Goal: Understand process/instructions: Learn about a topic

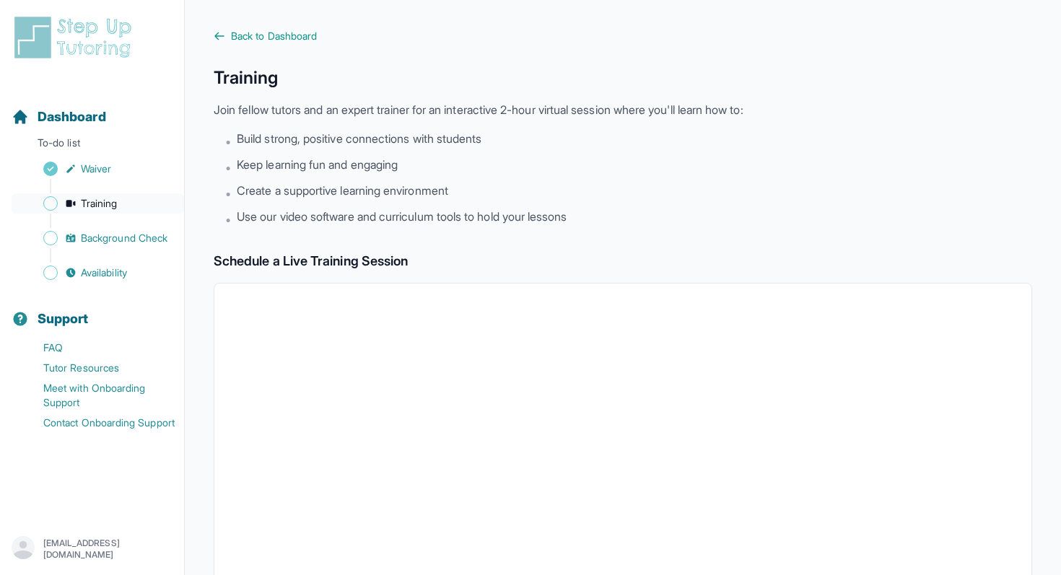
scroll to position [359, 0]
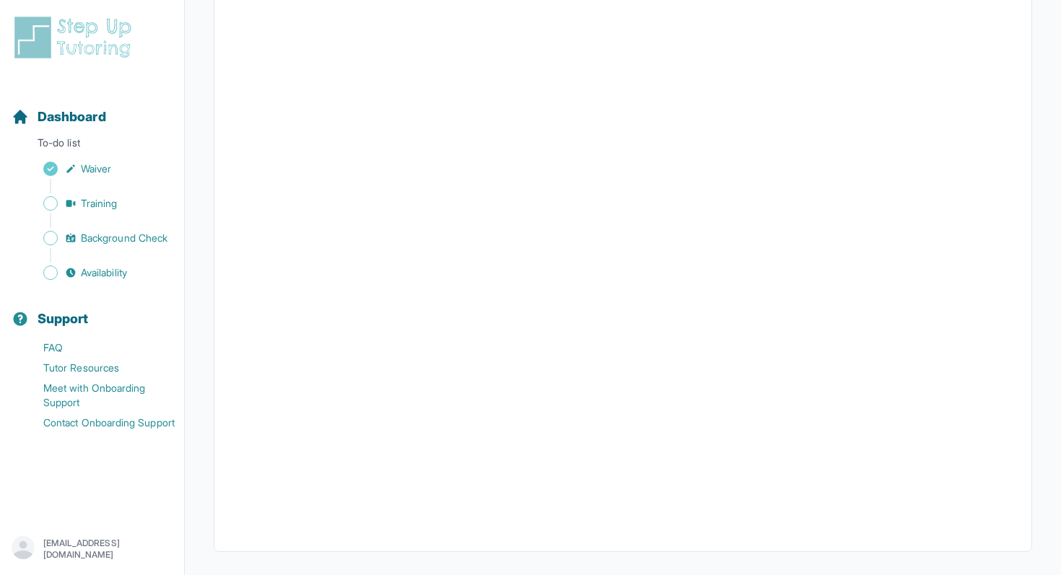
click at [108, 227] on div "Sidebar" at bounding box center [95, 221] width 167 height 14
click at [114, 232] on span "Background Check" at bounding box center [124, 238] width 87 height 14
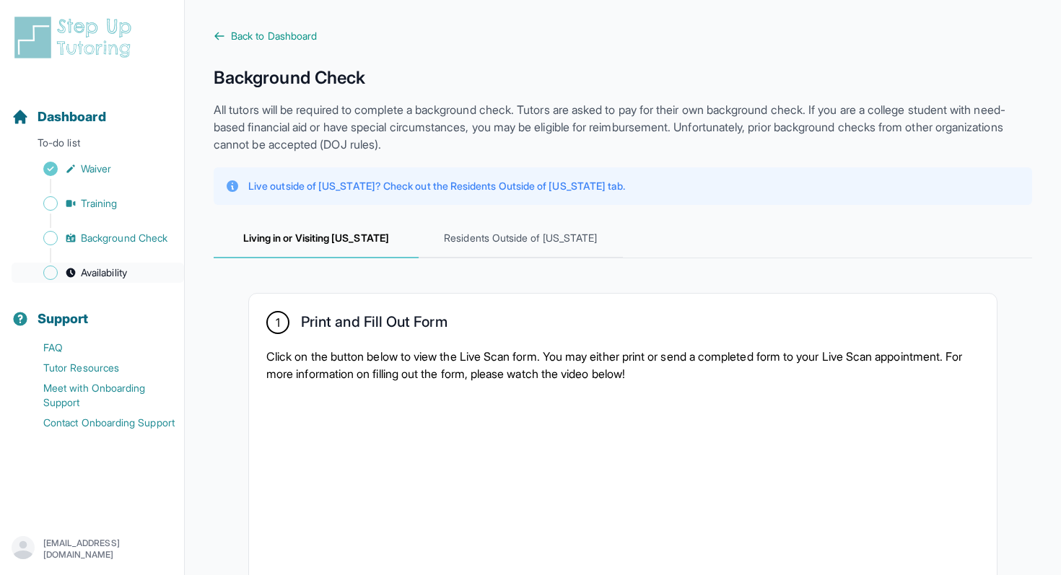
click at [87, 276] on span "Availability" at bounding box center [104, 273] width 46 height 14
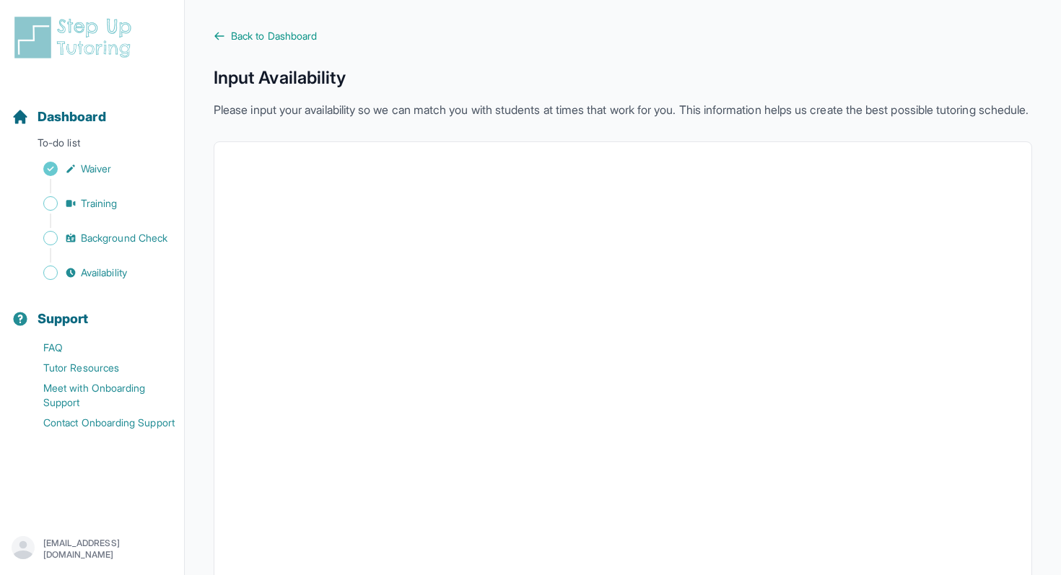
click at [96, 251] on div "Sidebar" at bounding box center [95, 255] width 167 height 14
click at [93, 226] on div "Sidebar" at bounding box center [95, 221] width 167 height 14
click at [92, 235] on span "Background Check" at bounding box center [124, 238] width 87 height 14
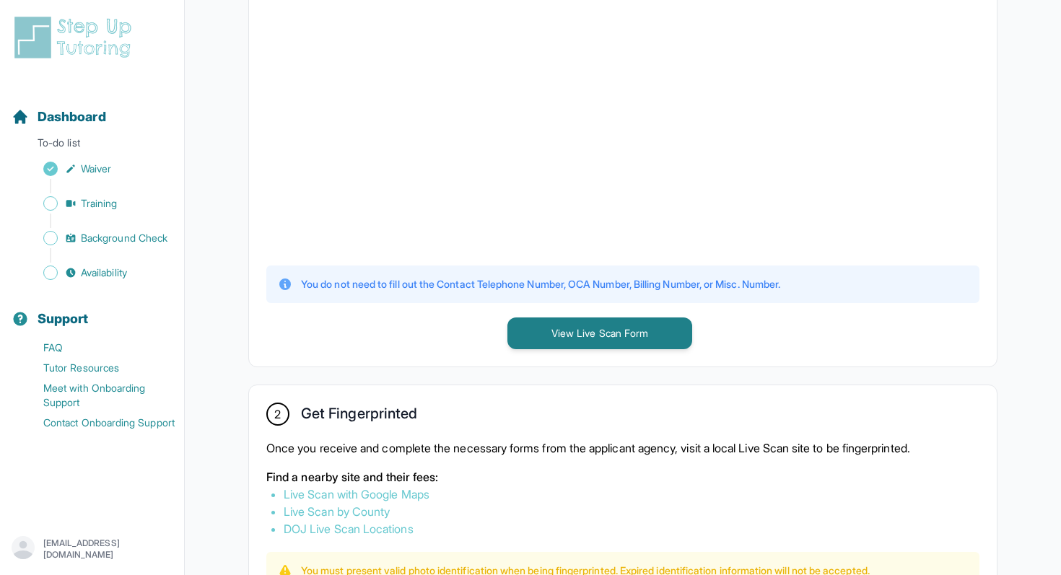
scroll to position [525, 0]
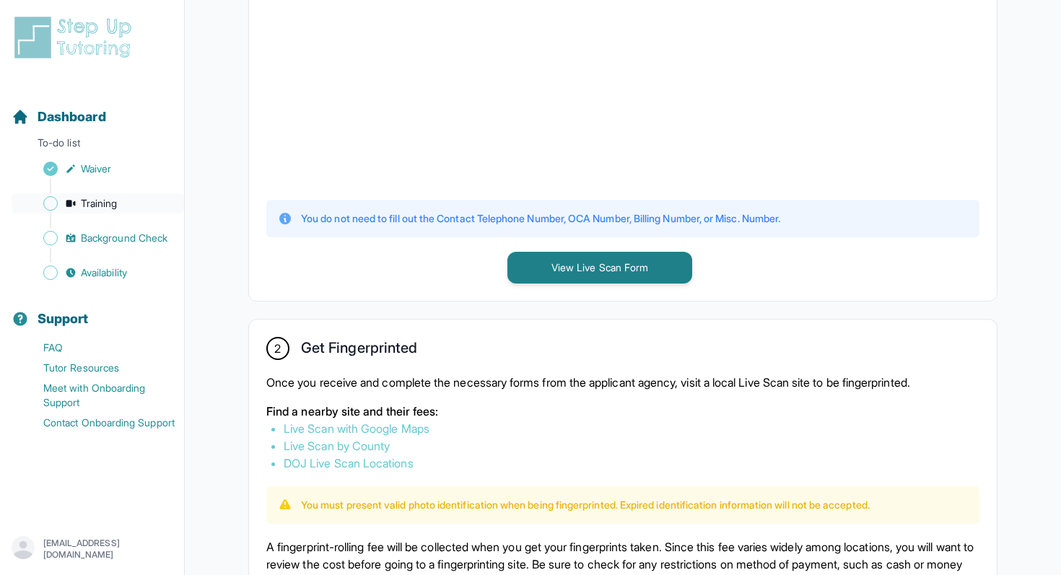
click at [100, 199] on span "Training" at bounding box center [99, 203] width 37 height 14
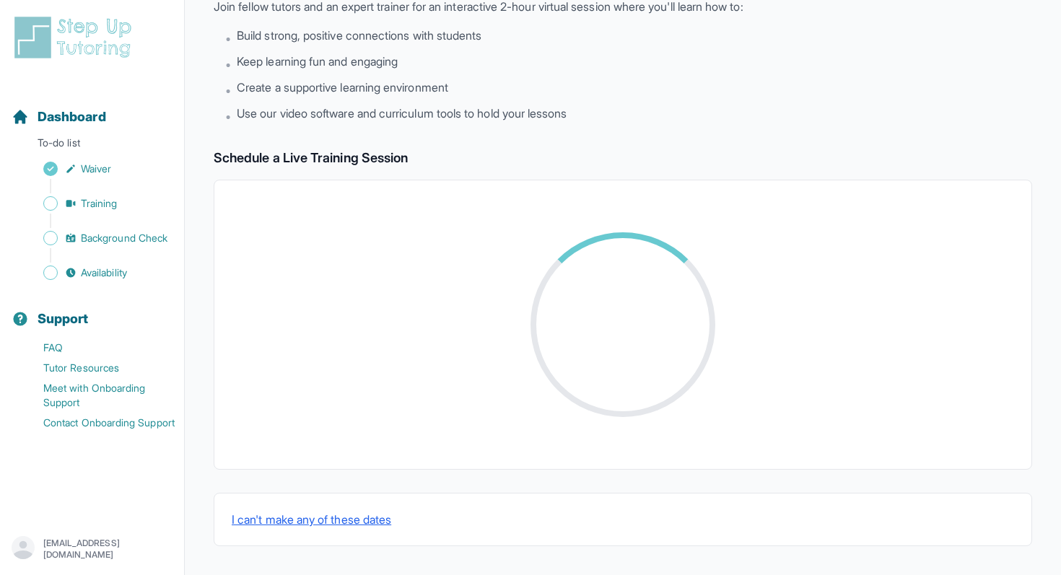
scroll to position [441, 0]
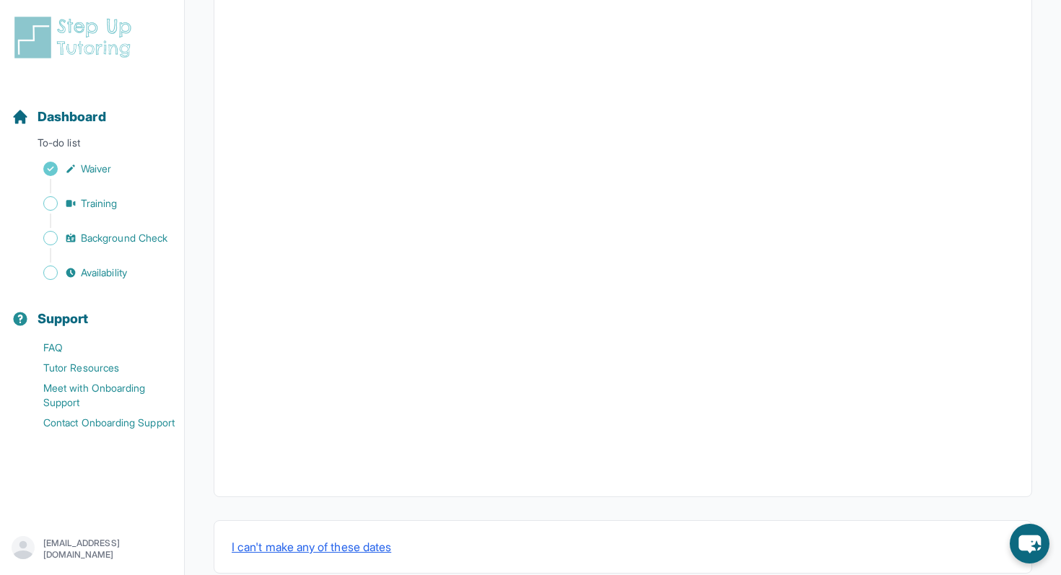
scroll to position [441, 0]
click at [100, 209] on span "Training" at bounding box center [99, 203] width 37 height 14
click at [90, 193] on link "Training" at bounding box center [98, 203] width 173 height 20
click at [56, 202] on span "Sidebar" at bounding box center [50, 203] width 14 height 14
click at [52, 203] on span "Sidebar" at bounding box center [50, 203] width 14 height 14
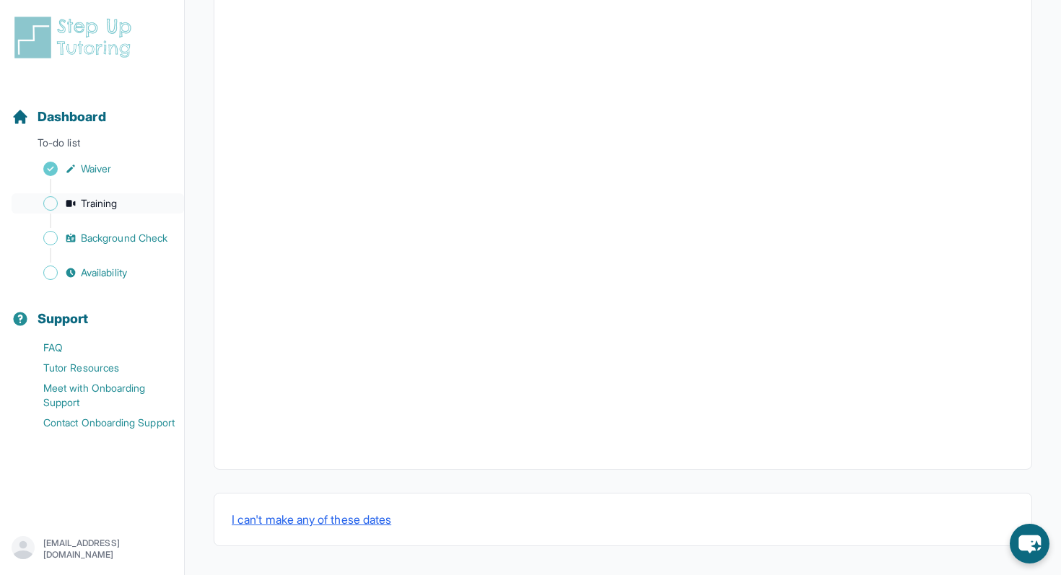
click at [81, 203] on span "Training" at bounding box center [99, 203] width 37 height 14
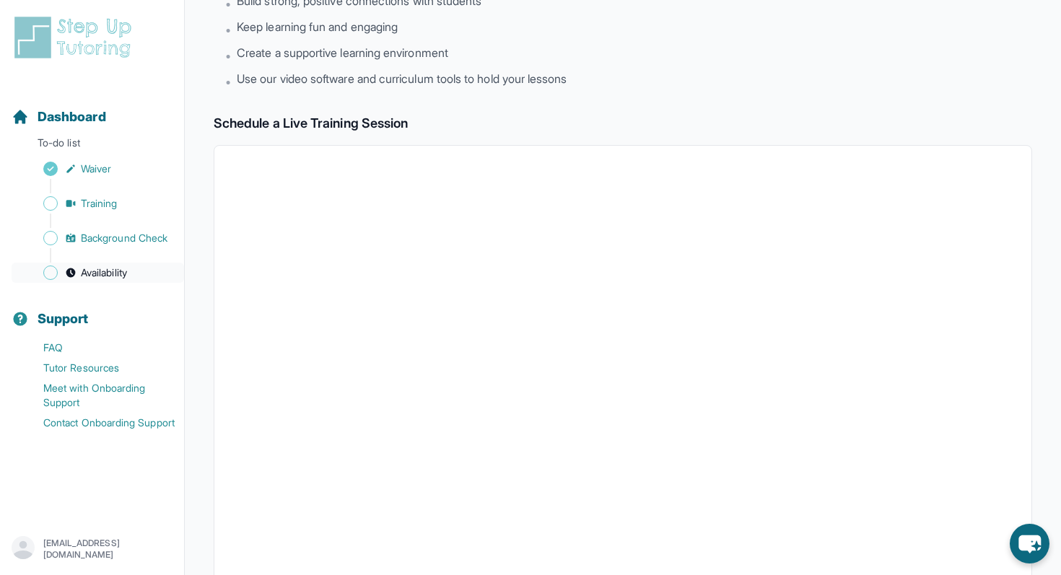
scroll to position [0, 0]
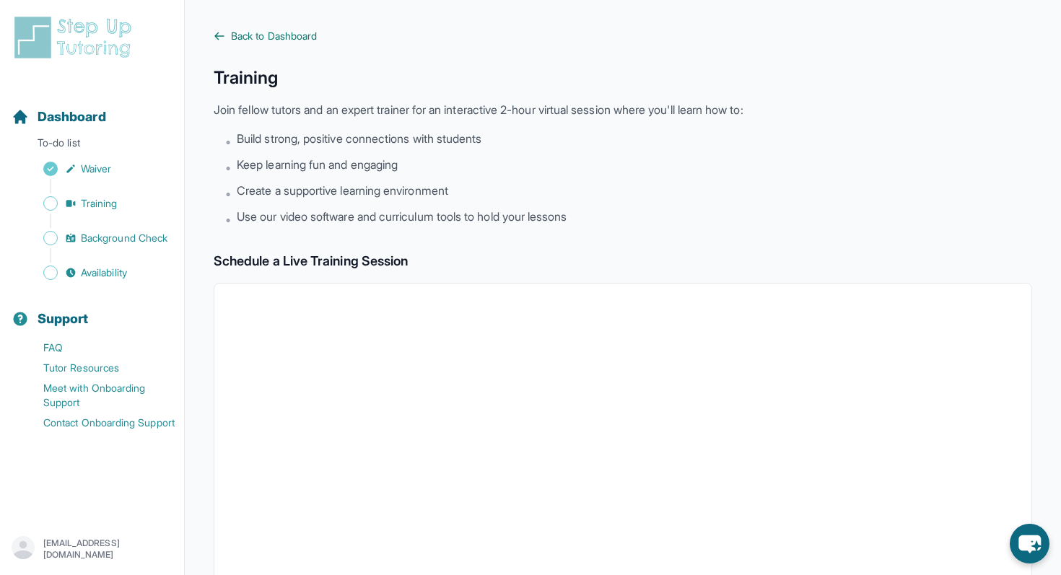
click at [248, 34] on span "Back to Dashboard" at bounding box center [274, 36] width 86 height 14
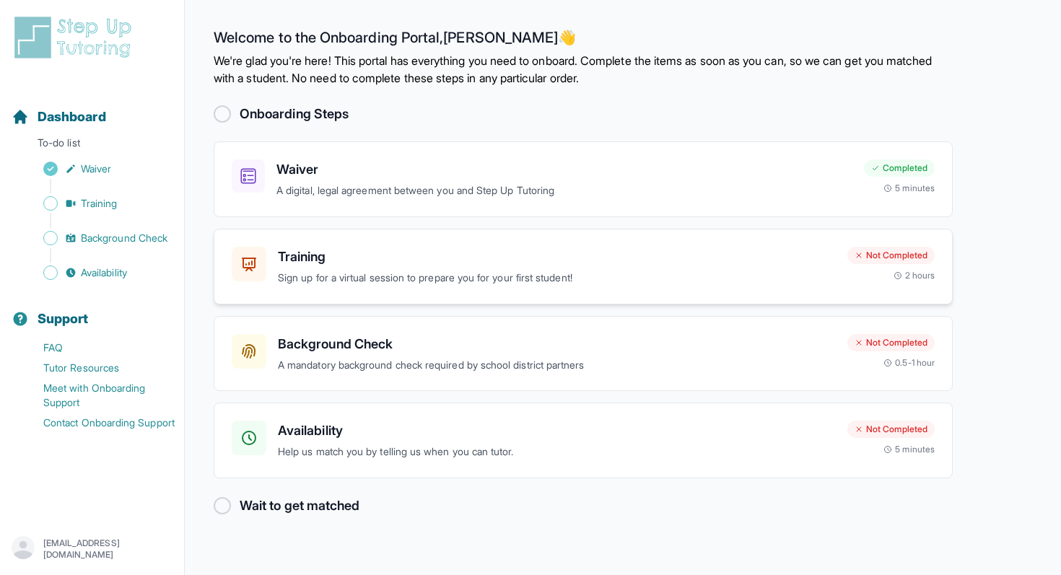
click at [331, 274] on p "Sign up for a virtual session to prepare you for your first student!" at bounding box center [557, 278] width 558 height 17
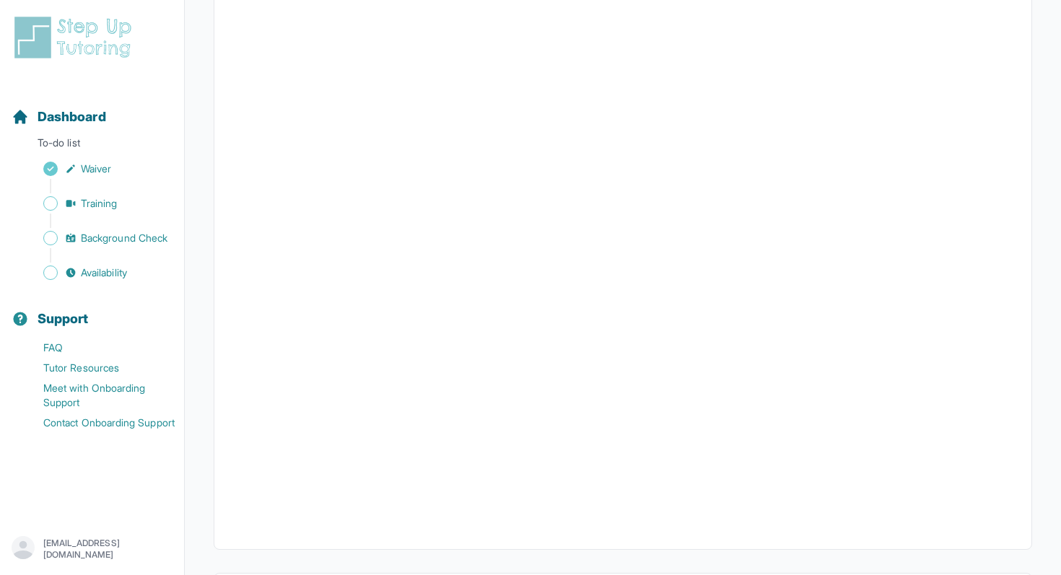
scroll to position [441, 0]
click at [100, 188] on div "Sidebar" at bounding box center [95, 186] width 167 height 14
click at [97, 165] on span "Waiver" at bounding box center [96, 169] width 30 height 14
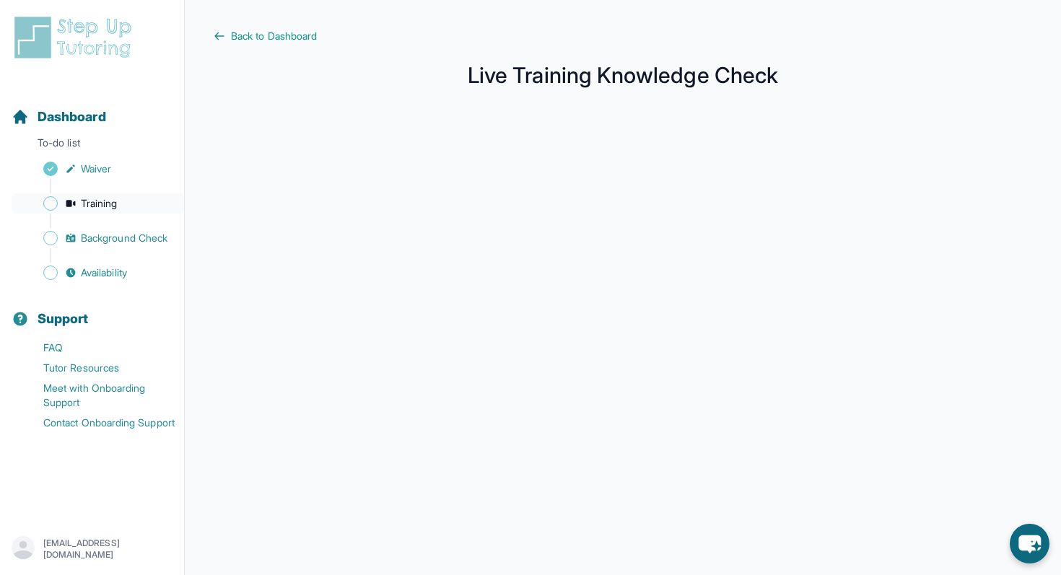
click at [82, 205] on span "Training" at bounding box center [99, 203] width 37 height 14
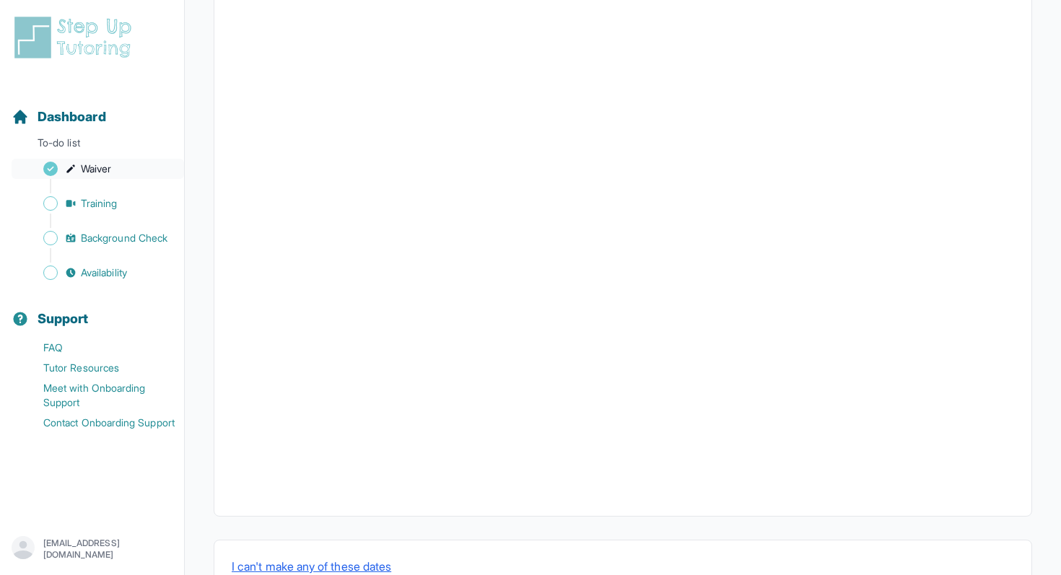
scroll to position [396, 0]
click at [66, 223] on div "Sidebar" at bounding box center [95, 221] width 167 height 14
click at [74, 215] on div "Sidebar" at bounding box center [95, 221] width 167 height 14
click at [88, 208] on span "Training" at bounding box center [99, 203] width 37 height 14
click at [54, 210] on link "Training" at bounding box center [98, 203] width 173 height 20
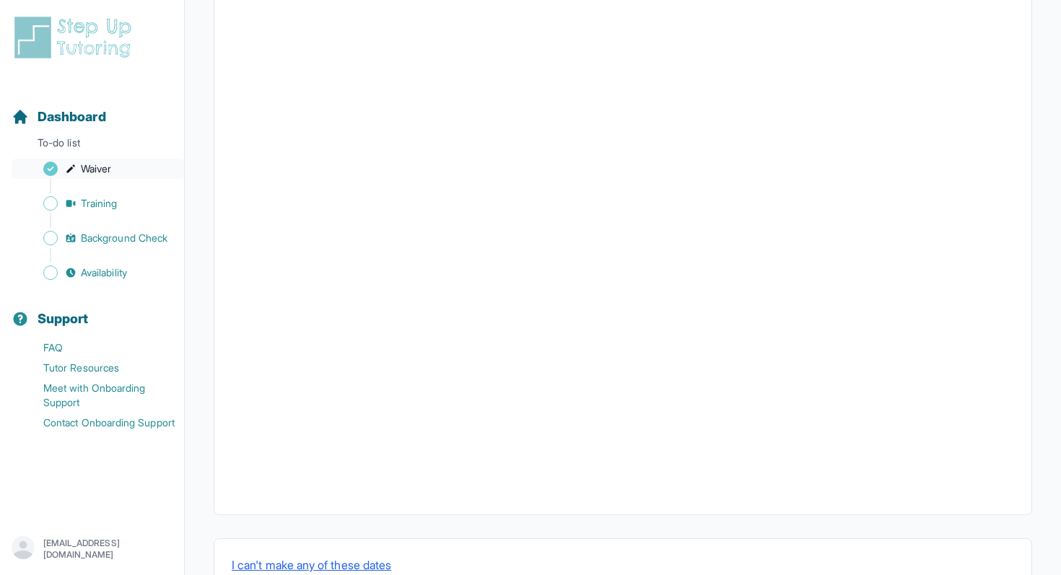
click at [86, 169] on span "Waiver" at bounding box center [96, 169] width 30 height 14
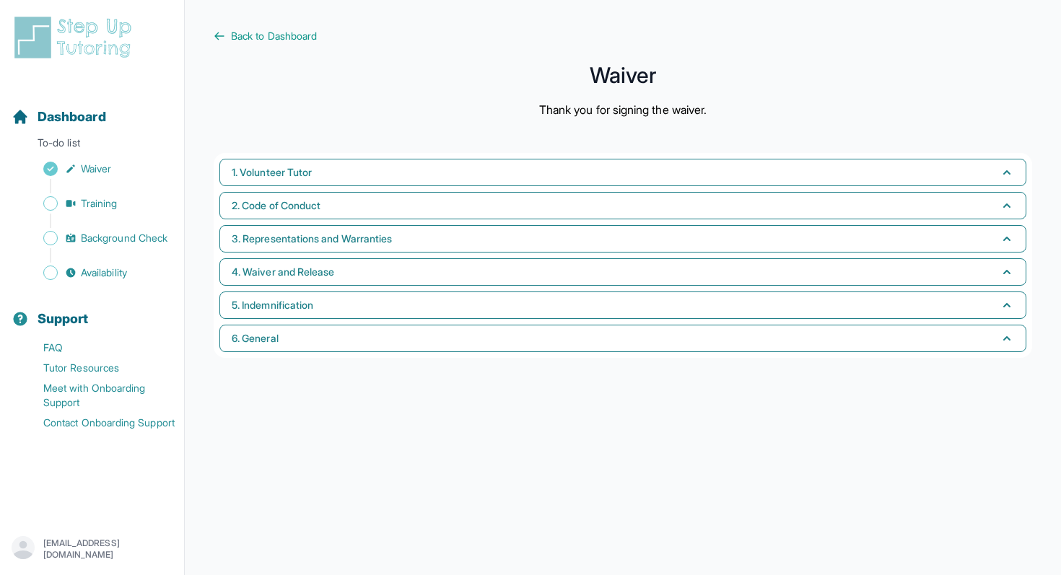
click at [103, 217] on div "Sidebar" at bounding box center [95, 221] width 167 height 14
click at [101, 201] on span "Training" at bounding box center [99, 203] width 37 height 14
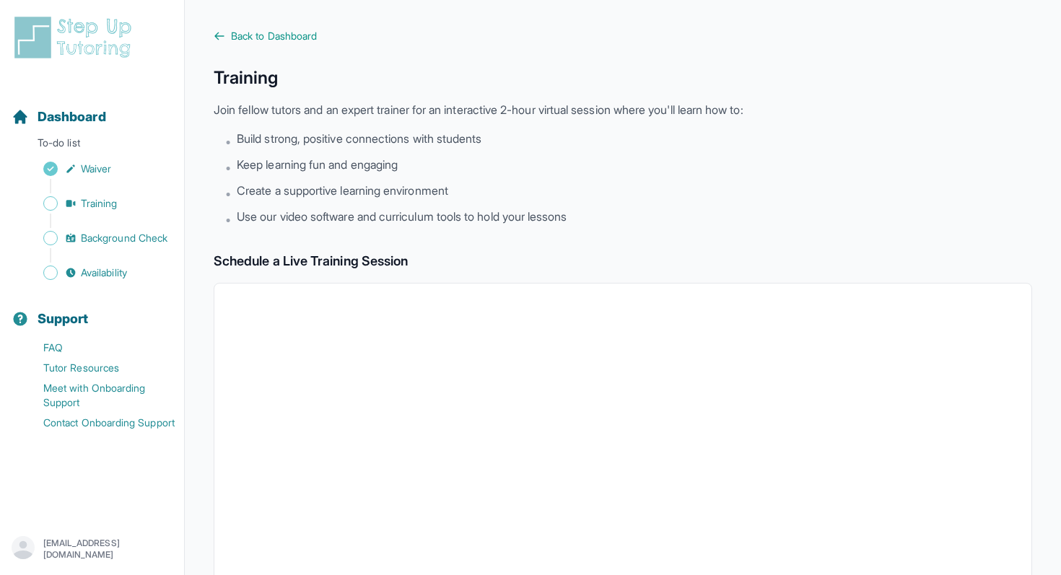
scroll to position [297, 0]
